Goal: Task Accomplishment & Management: Manage account settings

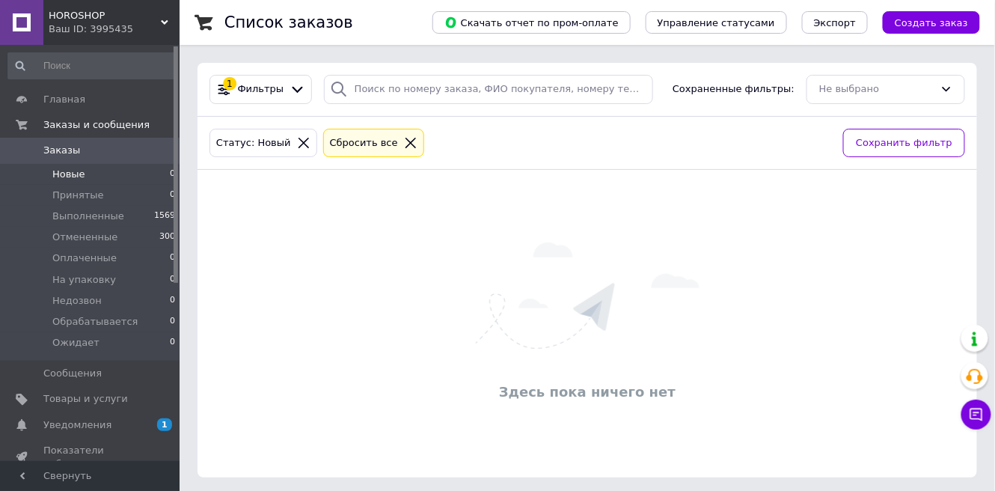
click at [404, 141] on icon at bounding box center [410, 142] width 13 height 13
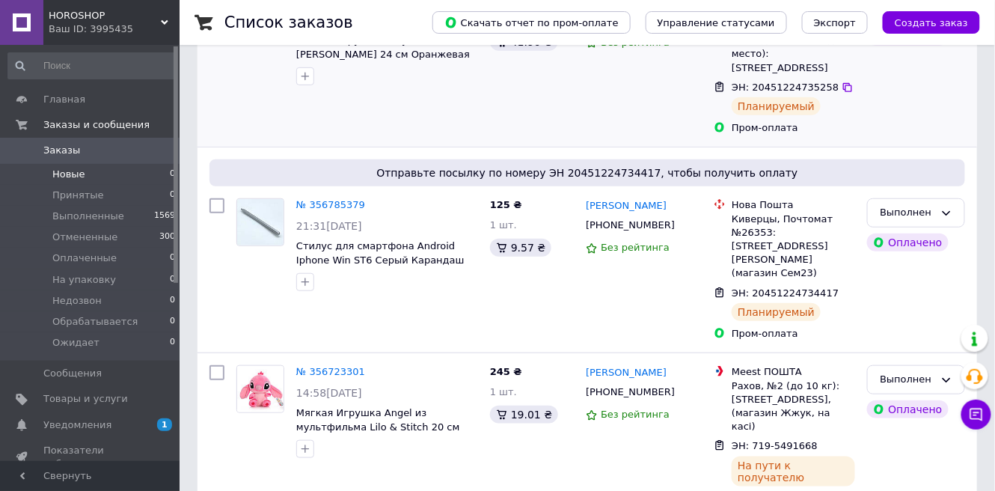
scroll to position [224, 0]
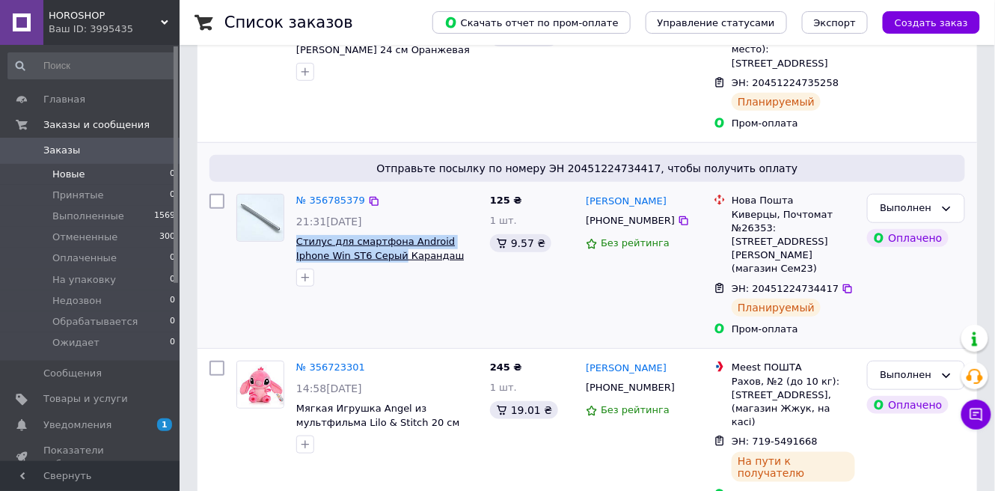
drag, startPoint x: 295, startPoint y: 218, endPoint x: 364, endPoint y: 238, distance: 71.5
click at [364, 238] on div "№ 356785379 21:31, 11.08.2025 Стилус для смартфона Android Iphone Win ST6 Серый…" at bounding box center [387, 240] width 194 height 105
copy span "Стилус для смартфона Android Iphone Win ST6 Серый"
click at [73, 399] on span "Товары и услуги" at bounding box center [85, 398] width 84 height 13
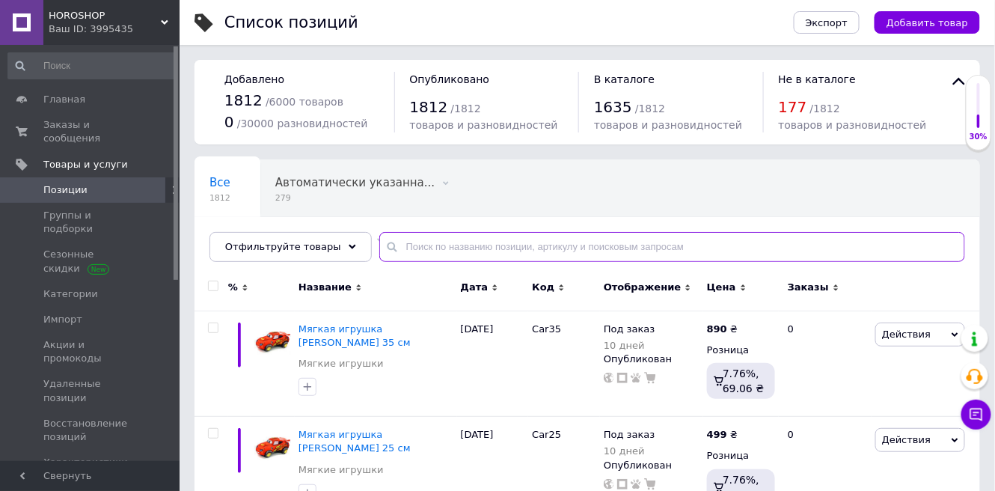
click at [461, 245] on input "text" at bounding box center [671, 247] width 585 height 30
paste input "Стилус для смартфона Android Iphone Win ST6 Серый"
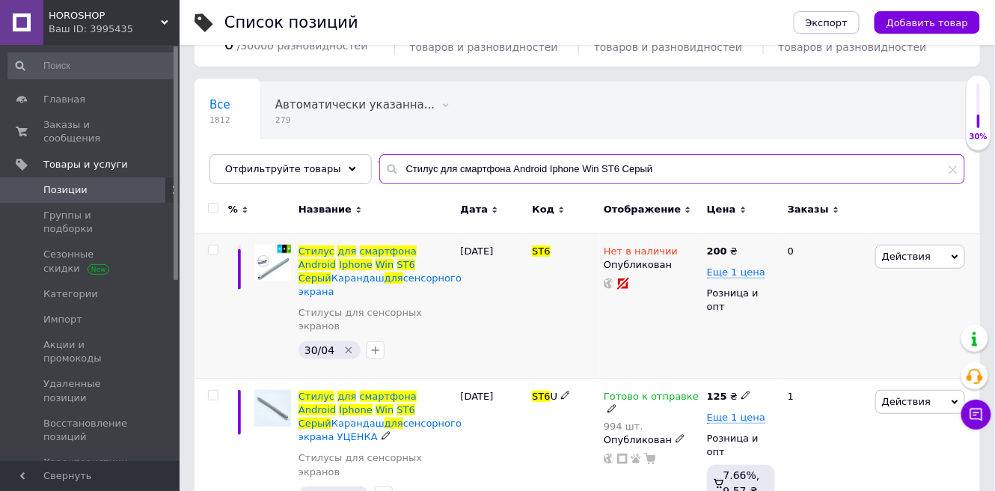
scroll to position [82, 0]
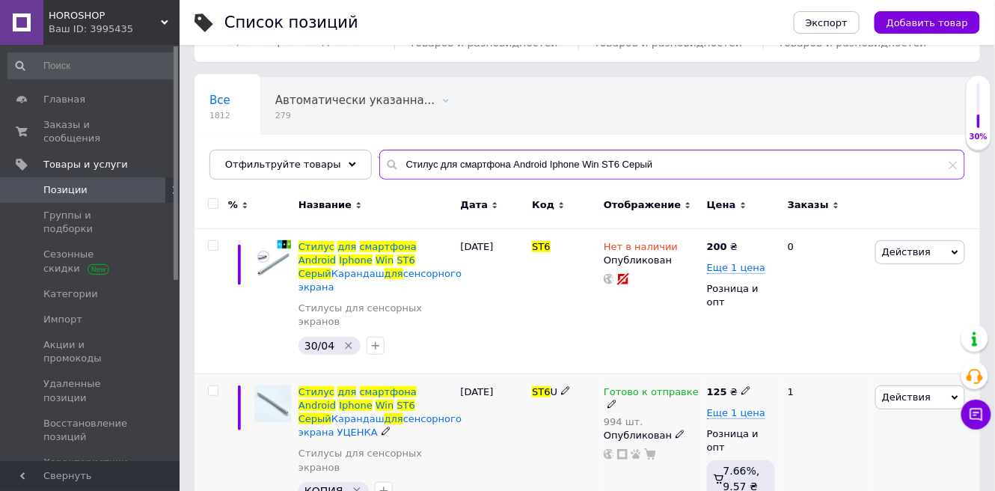
type input "Стилус для смартфона Android Iphone Win ST6 Серый"
click at [616, 399] on icon at bounding box center [611, 403] width 9 height 9
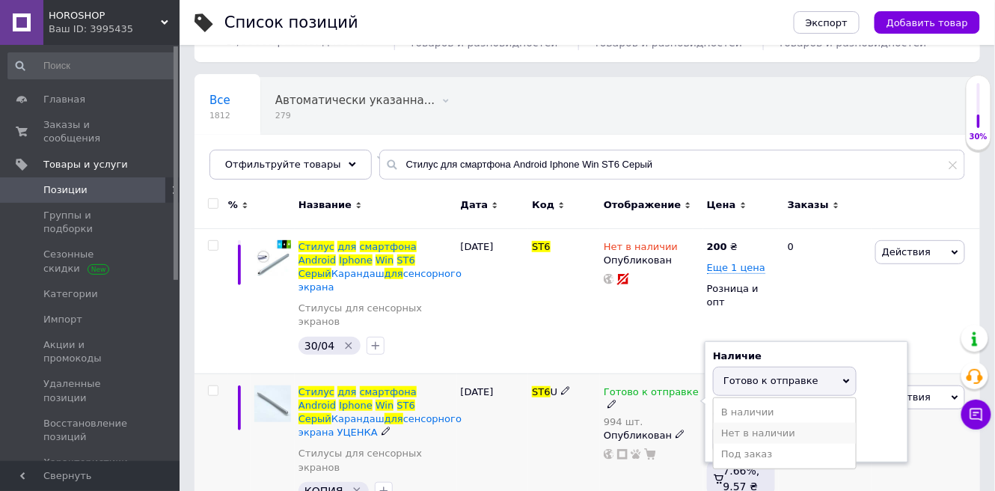
click at [766, 422] on li "Нет в наличии" at bounding box center [784, 432] width 142 height 21
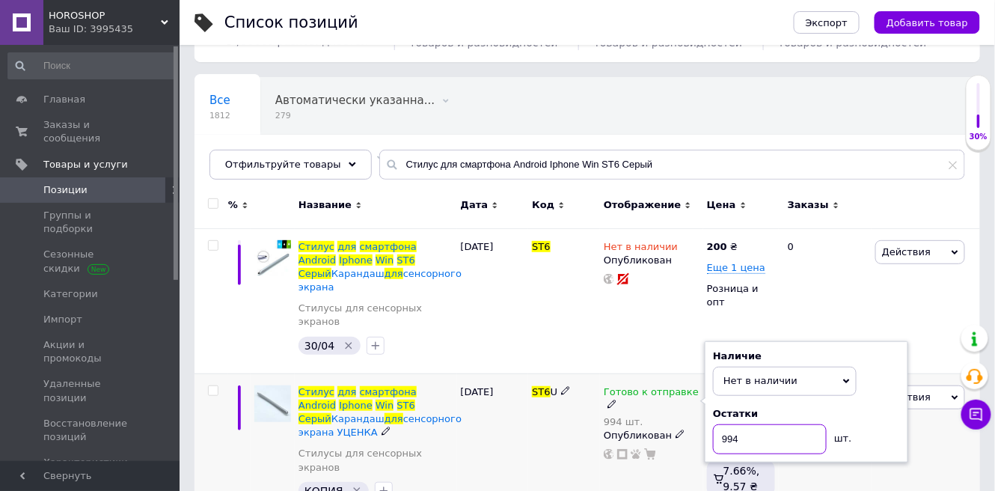
click at [761, 424] on input "994" at bounding box center [770, 439] width 114 height 30
type input "9"
click at [536, 410] on div "ST6 U" at bounding box center [564, 445] width 72 height 145
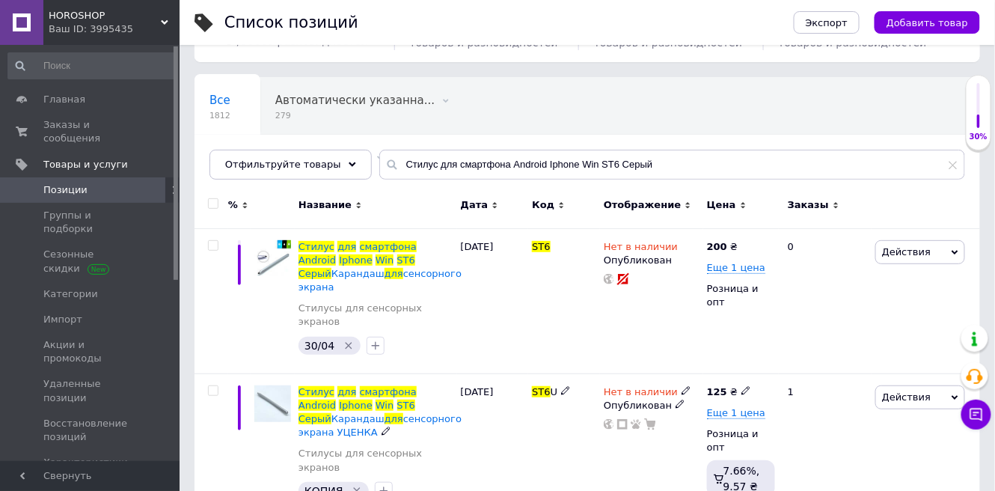
scroll to position [78, 0]
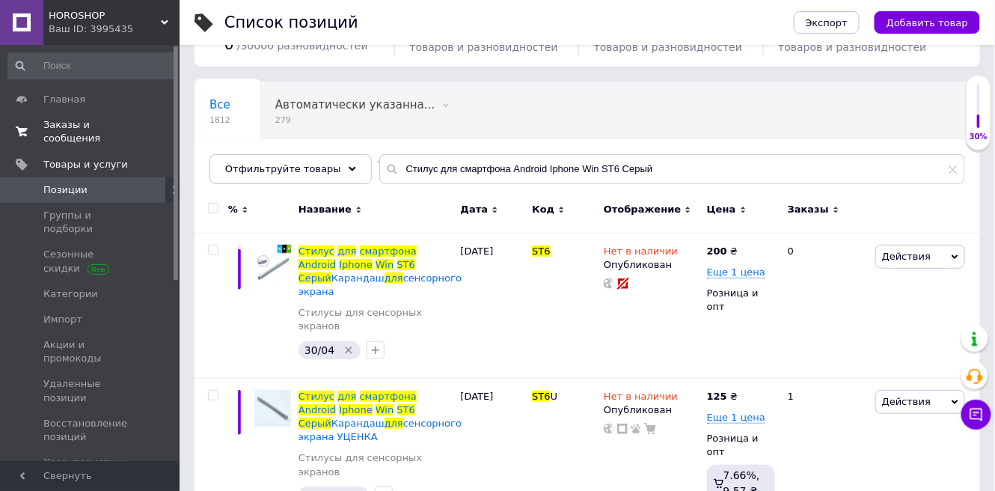
click at [93, 124] on span "Заказы и сообщения" at bounding box center [90, 131] width 95 height 27
